Goal: Task Accomplishment & Management: Complete application form

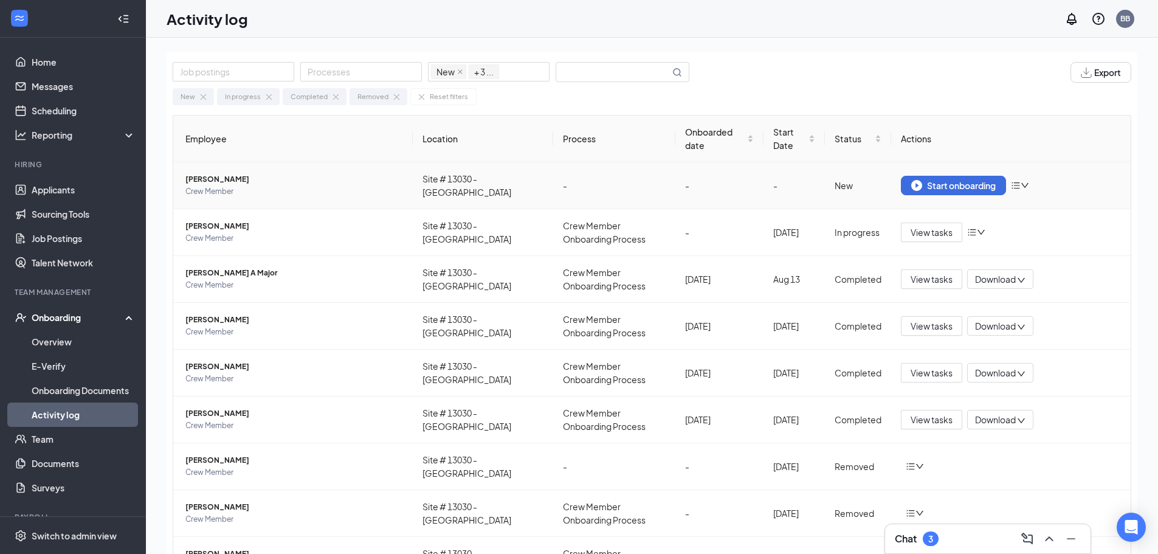
click at [223, 178] on span "[PERSON_NAME]" at bounding box center [294, 179] width 218 height 12
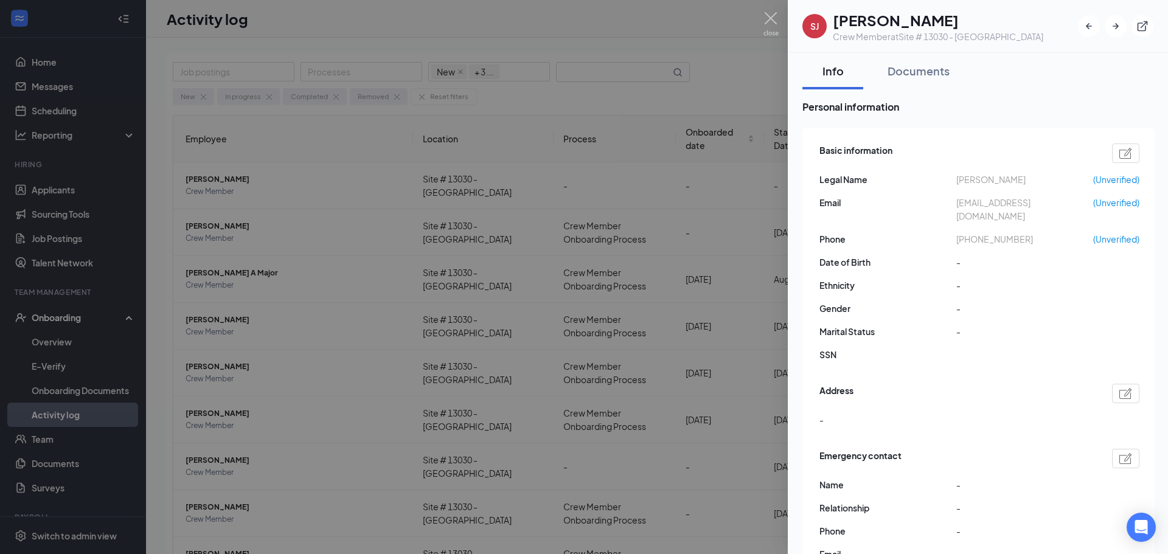
click at [646, 193] on div at bounding box center [584, 277] width 1168 height 554
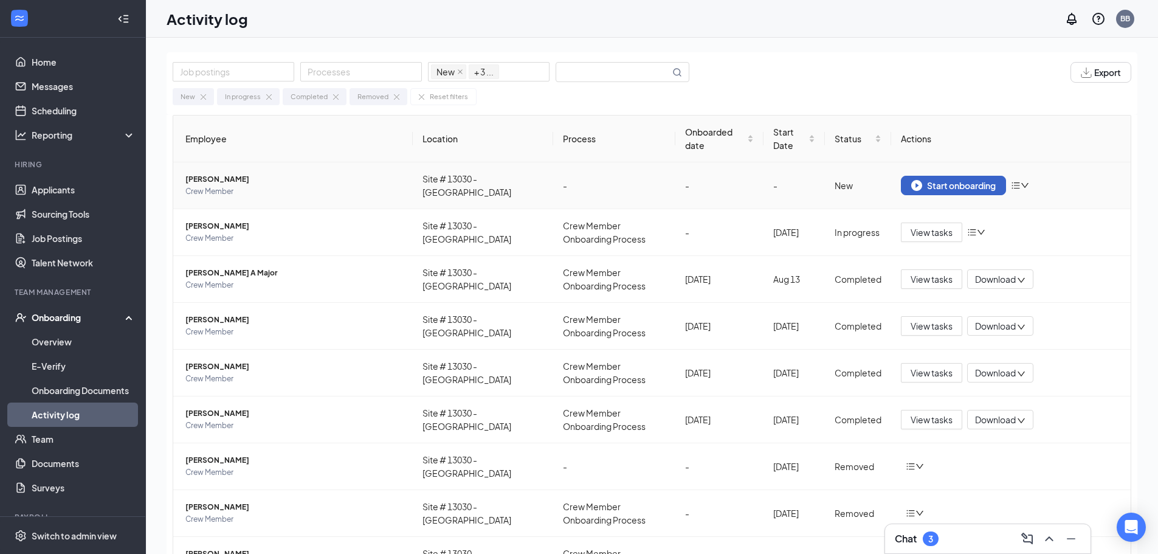
click at [974, 181] on div "Start onboarding" at bounding box center [954, 185] width 85 height 11
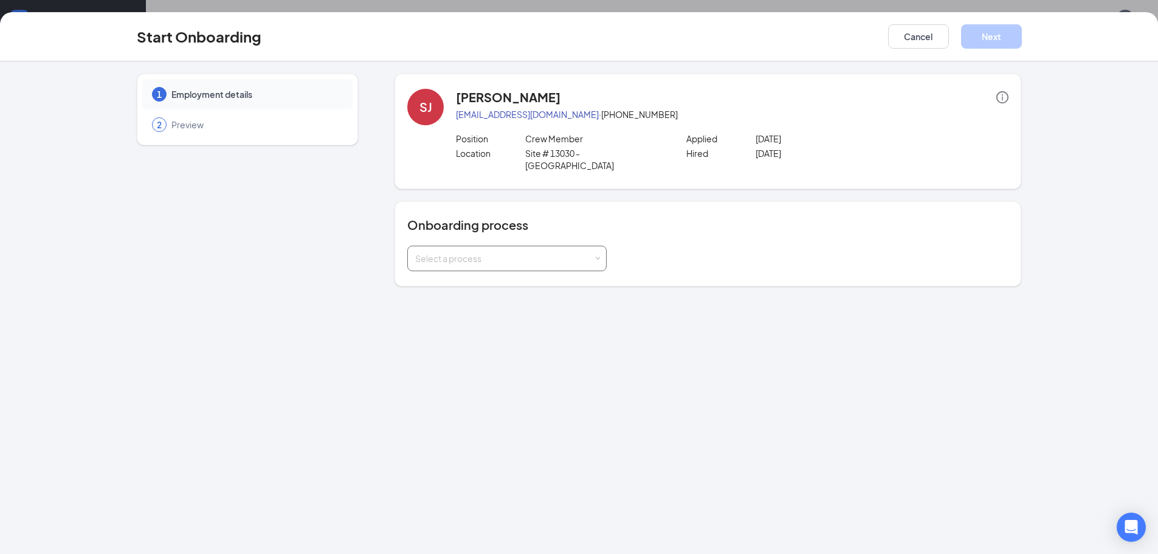
click at [601, 246] on div "Select a process" at bounding box center [506, 259] width 199 height 26
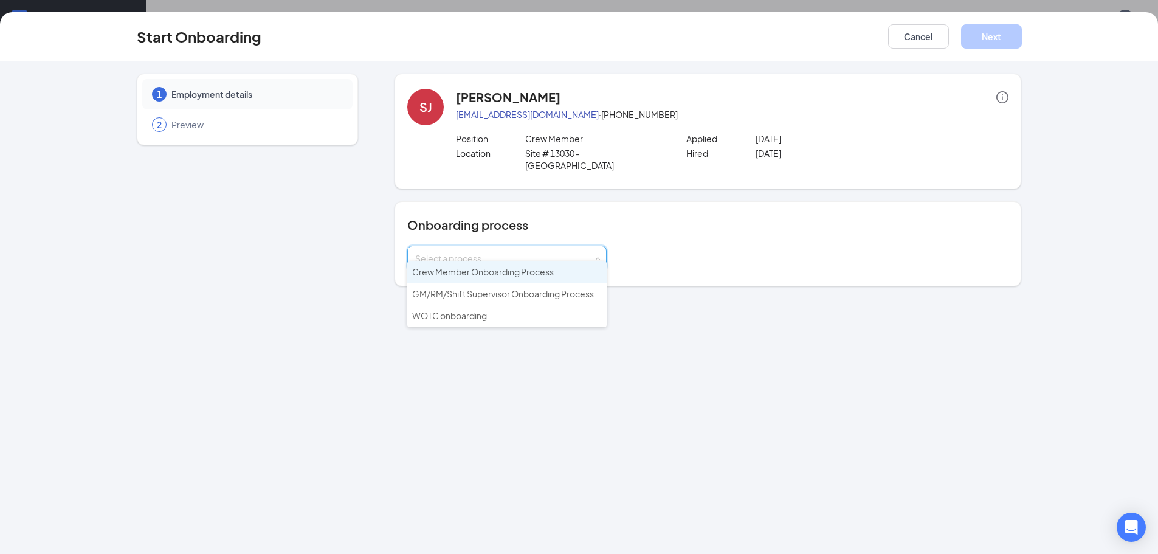
click at [528, 272] on span "Crew Member Onboarding Process" at bounding box center [483, 271] width 142 height 11
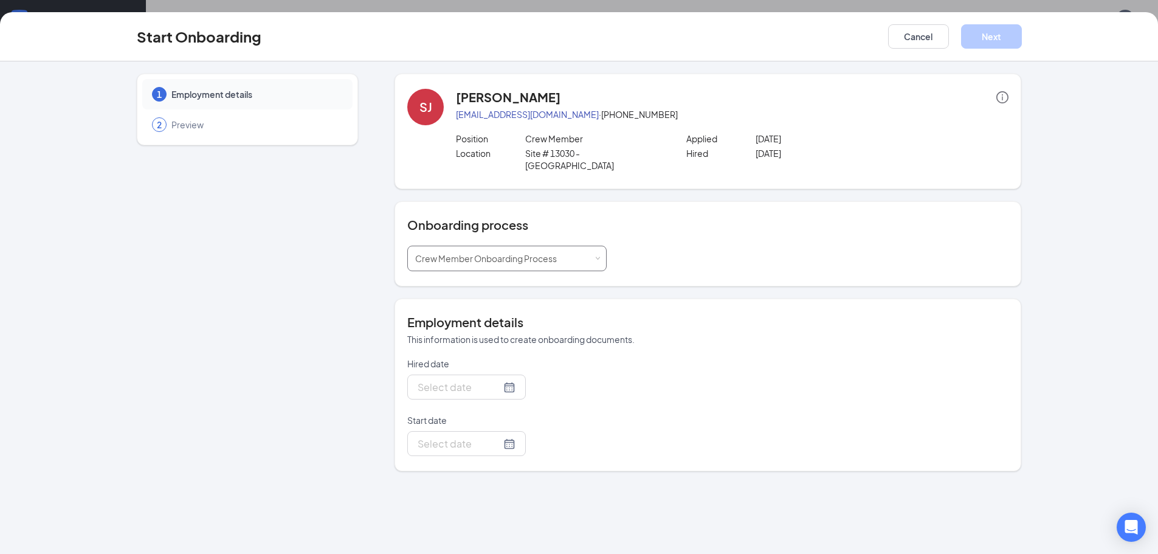
type input "[DATE]"
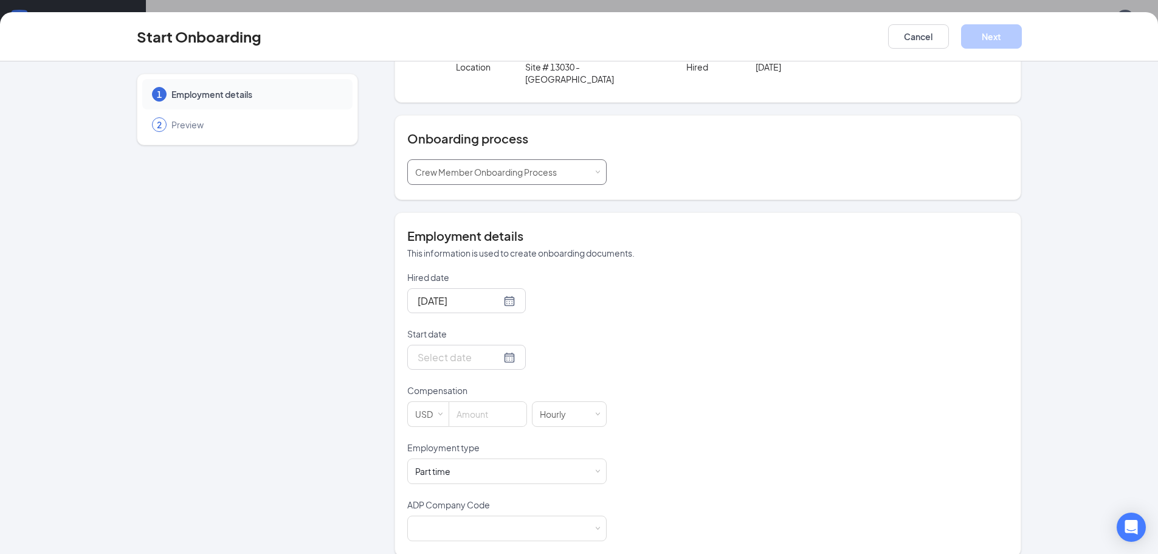
scroll to position [89, 0]
click at [497, 347] on div at bounding box center [467, 354] width 98 height 15
type input "[DATE]"
click at [486, 511] on div "3" at bounding box center [491, 518] width 15 height 15
click at [469, 400] on input at bounding box center [487, 412] width 77 height 24
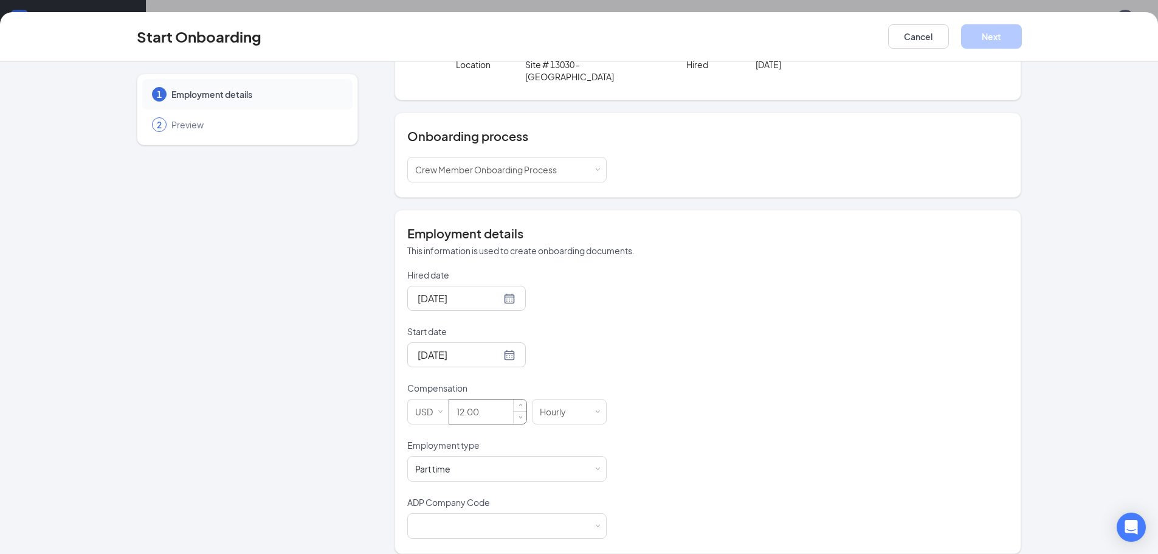
scroll to position [55, 0]
type input "12"
click at [595, 524] on span at bounding box center [597, 526] width 5 height 5
click at [515, 535] on li "B6X - Wenmarr Management Company LLC" at bounding box center [502, 539] width 199 height 20
click at [1006, 38] on button "Next" at bounding box center [991, 36] width 61 height 24
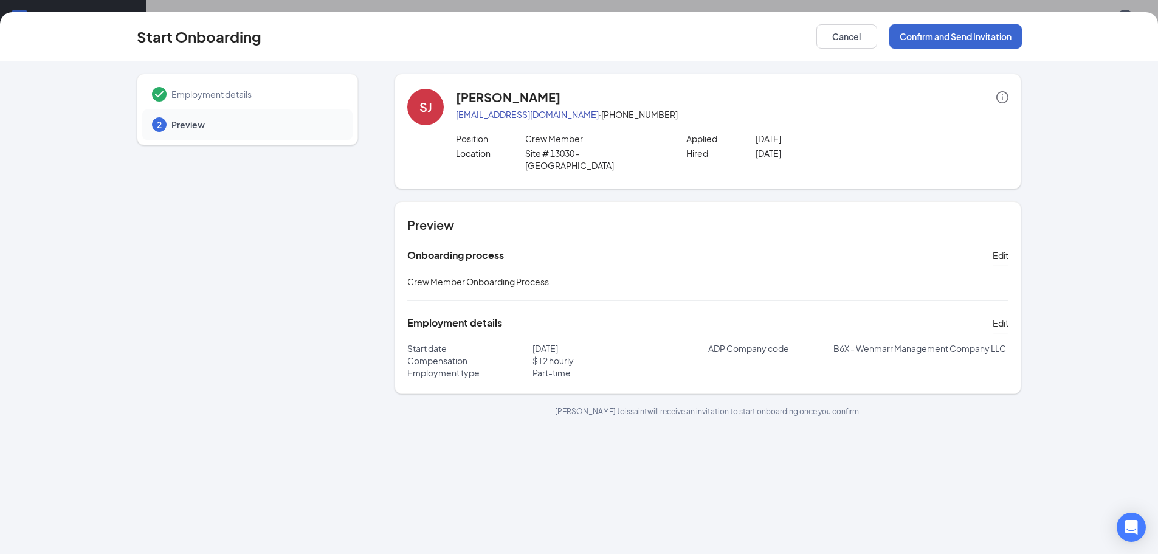
scroll to position [0, 0]
click at [964, 34] on button "Confirm and Send Invitation" at bounding box center [956, 36] width 133 height 24
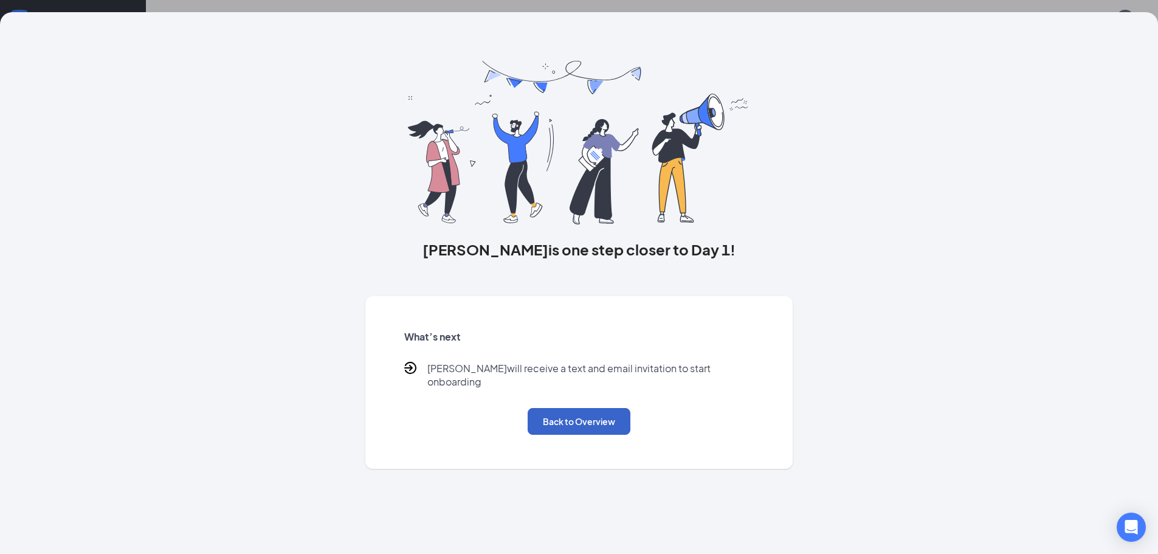
click at [592, 408] on button "Back to Overview" at bounding box center [579, 421] width 103 height 27
